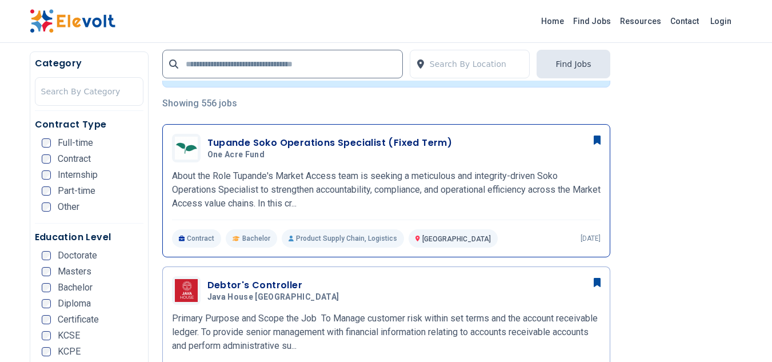
click at [316, 145] on h3 "Tupande Soko Operations Specialist (Fixed Term)" at bounding box center [329, 143] width 245 height 14
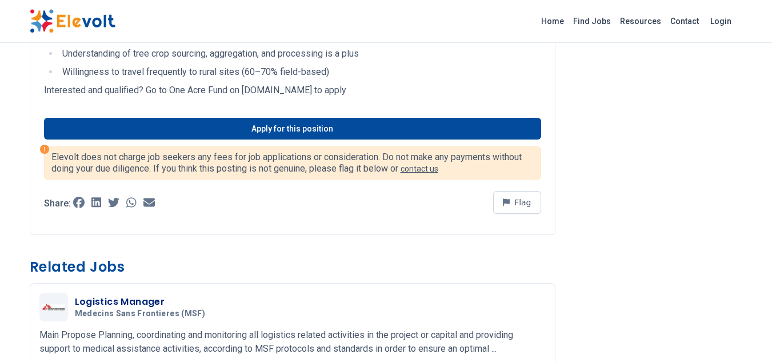
scroll to position [573, 0]
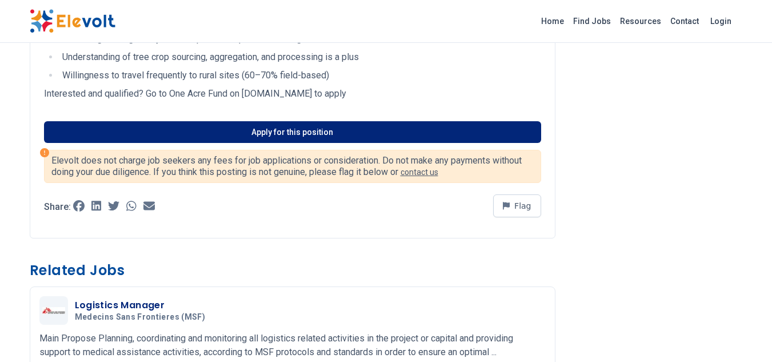
click at [342, 136] on link "Apply for this position" at bounding box center [292, 132] width 497 height 22
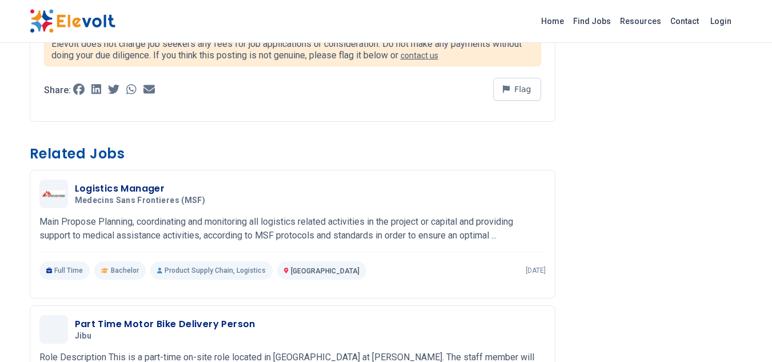
scroll to position [686, 0]
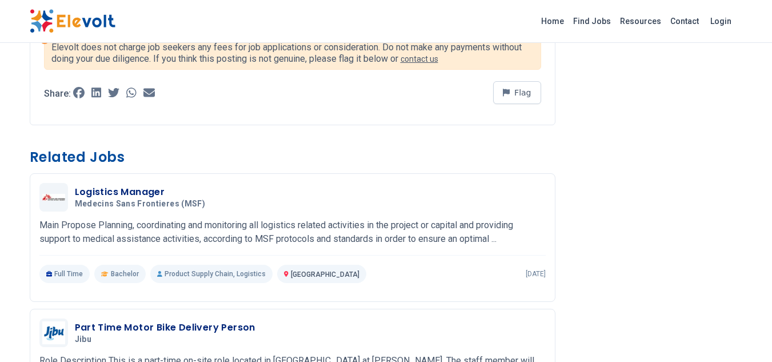
click at [771, 165] on html "Home Find Jobs Resources Contact Login Tupande Soko Operations Specialist (Fixe…" at bounding box center [386, 256] width 772 height 1885
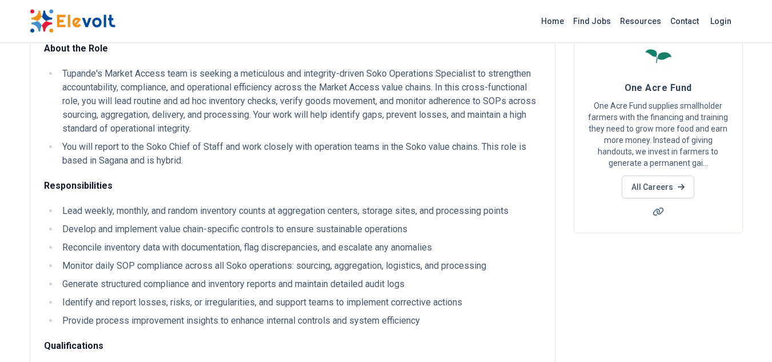
scroll to position [91, 0]
